Goal: Navigation & Orientation: Find specific page/section

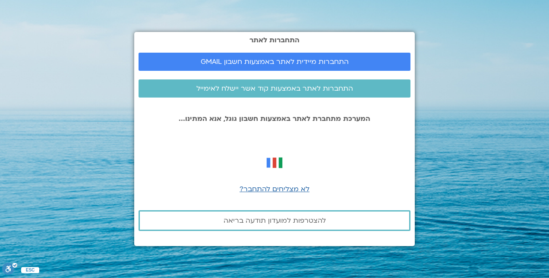
click at [445, 130] on section "התחברות לאתר התחברות מיידית לאתר באמצעות חשבון GMAIL התחברות לאתר באמצעות קוד א…" at bounding box center [274, 139] width 549 height 278
click at [268, 63] on span "התחברות מיידית לאתר באמצעות חשבון GMAIL" at bounding box center [275, 62] width 148 height 8
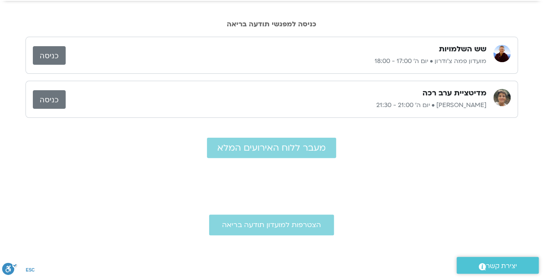
scroll to position [46, 0]
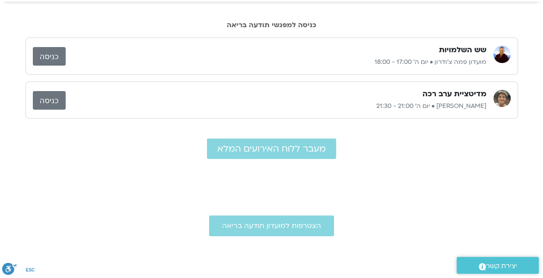
click at [56, 54] on link "כניסה" at bounding box center [49, 56] width 33 height 19
click at [59, 53] on link "כניסה" at bounding box center [49, 56] width 33 height 19
